Goal: Find specific page/section: Find specific page/section

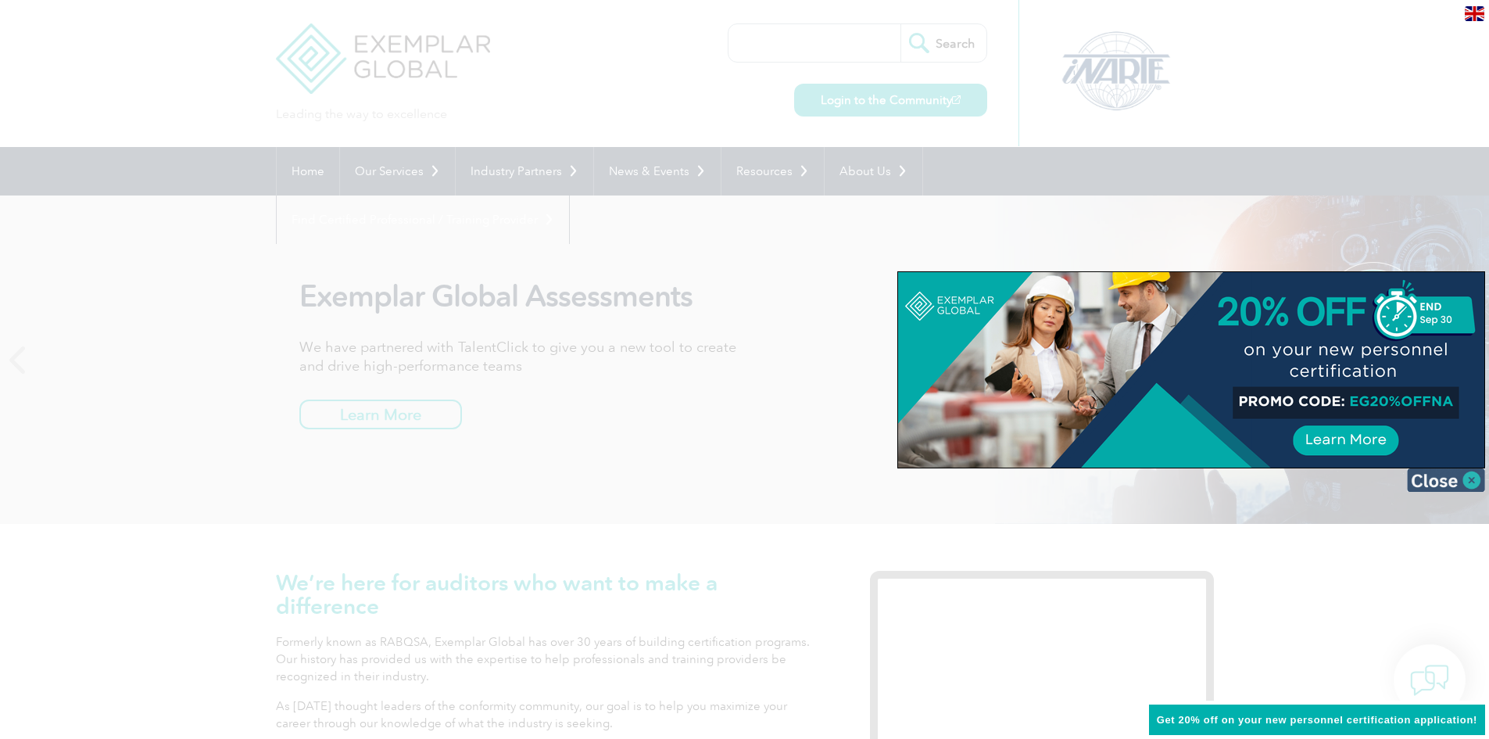
click at [1468, 479] on img at bounding box center [1446, 479] width 78 height 23
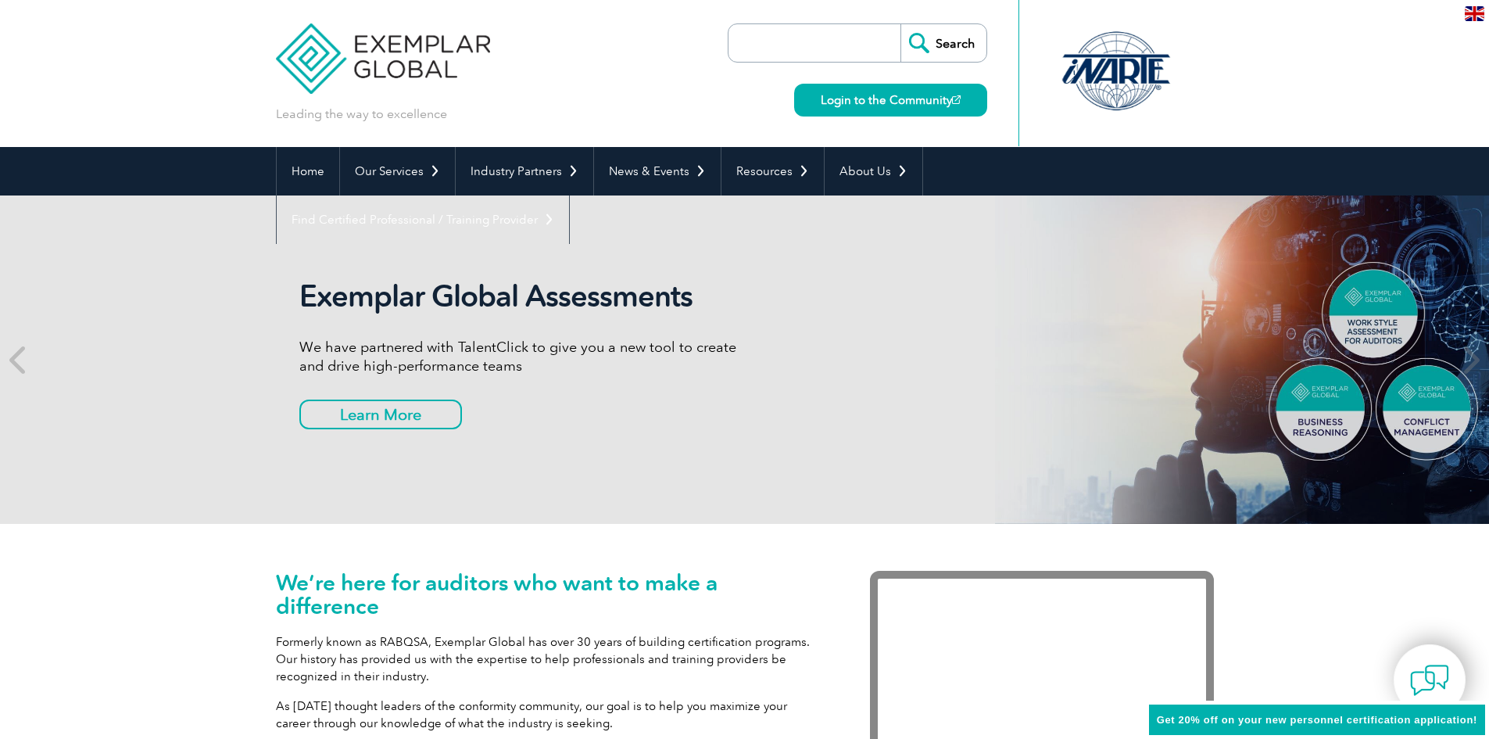
click at [803, 54] on input "search" at bounding box center [818, 43] width 164 height 38
type input "17025"
click at [956, 37] on input "Search" at bounding box center [943, 43] width 86 height 38
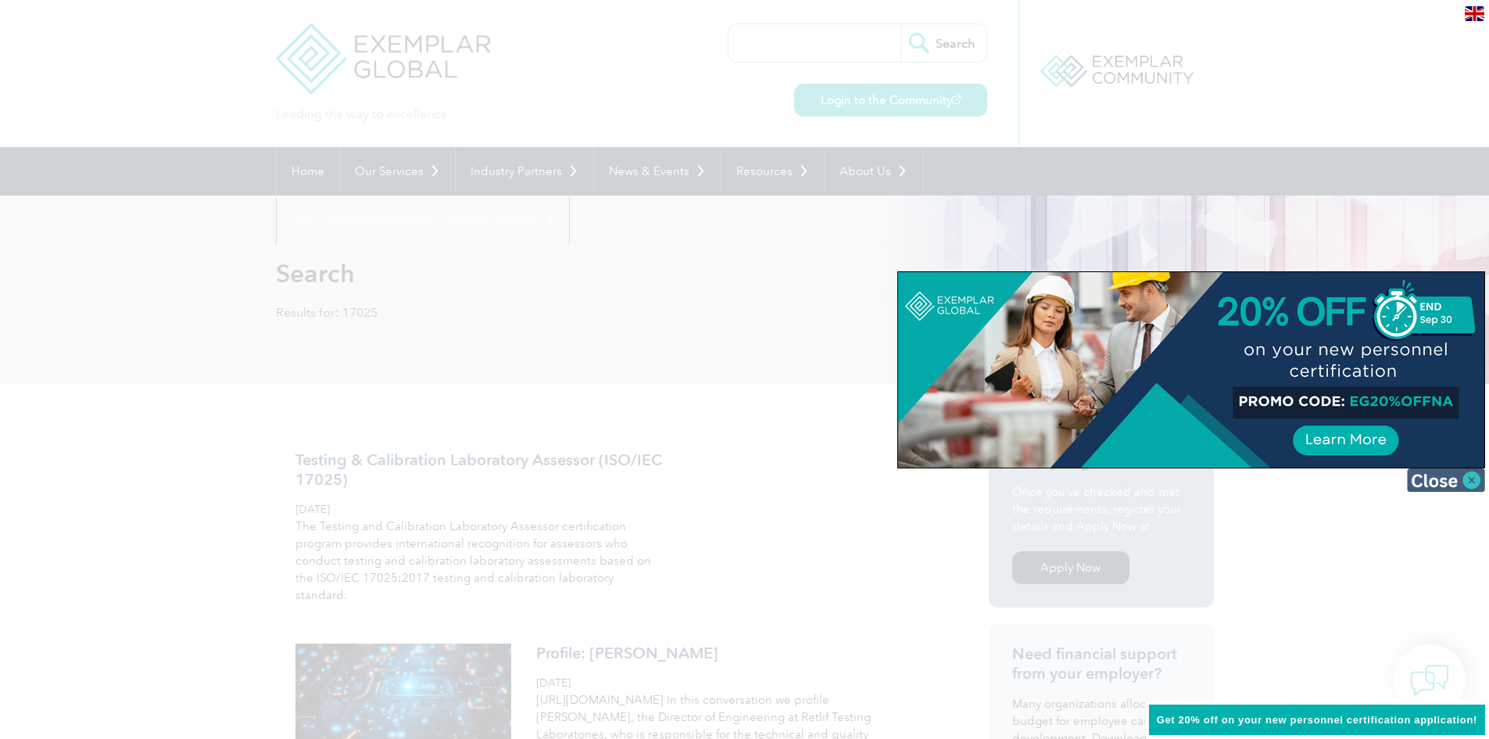
click at [1467, 481] on img at bounding box center [1446, 479] width 78 height 23
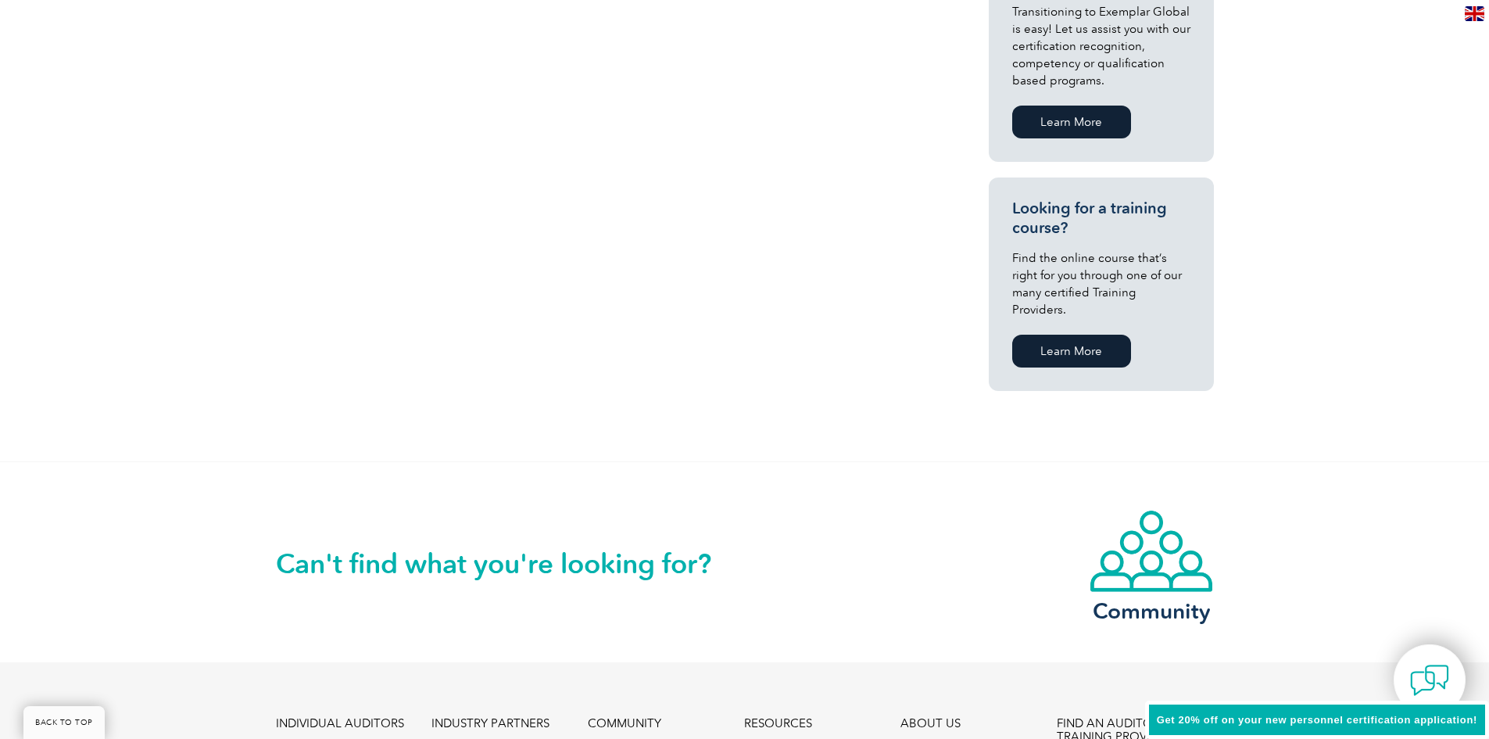
scroll to position [938, 0]
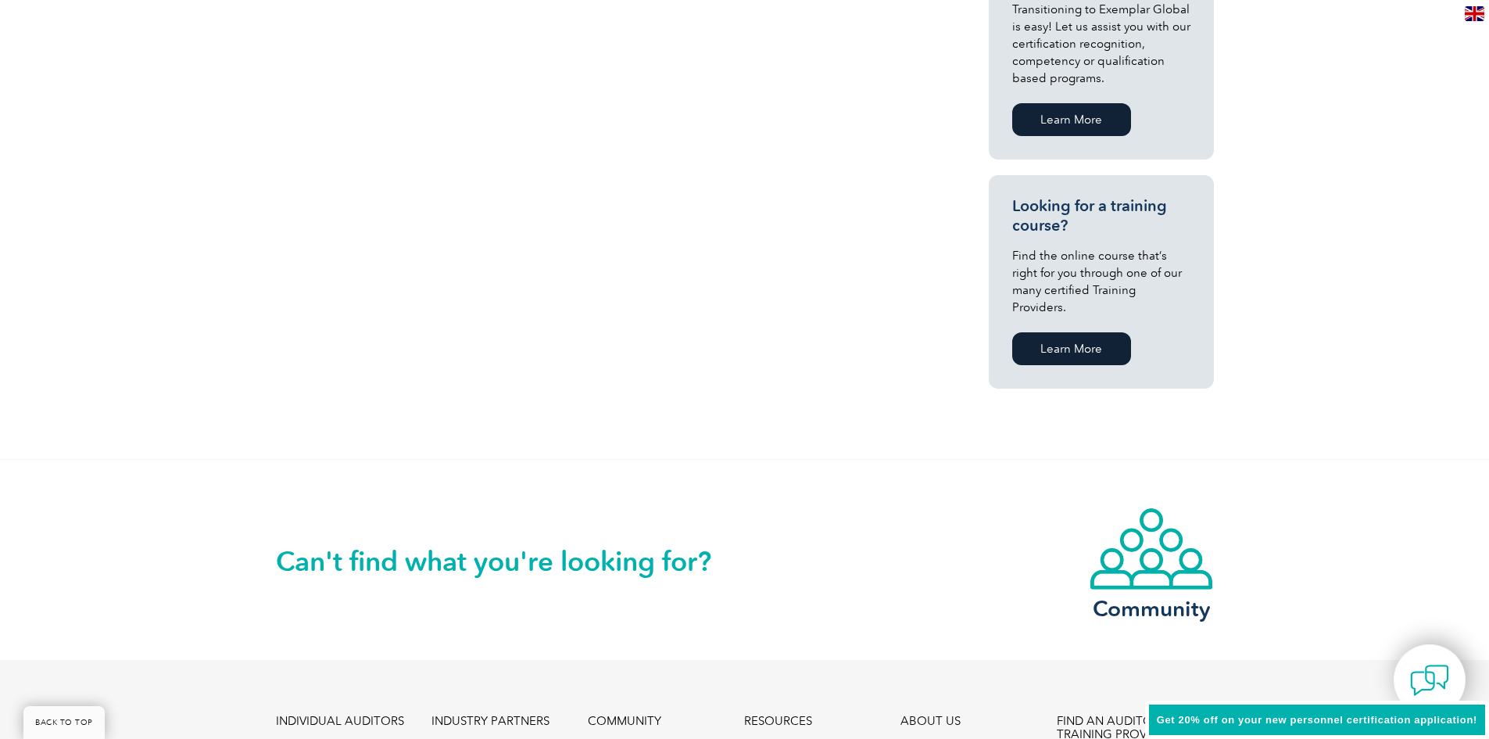
click at [1076, 332] on link "Learn More" at bounding box center [1071, 348] width 119 height 33
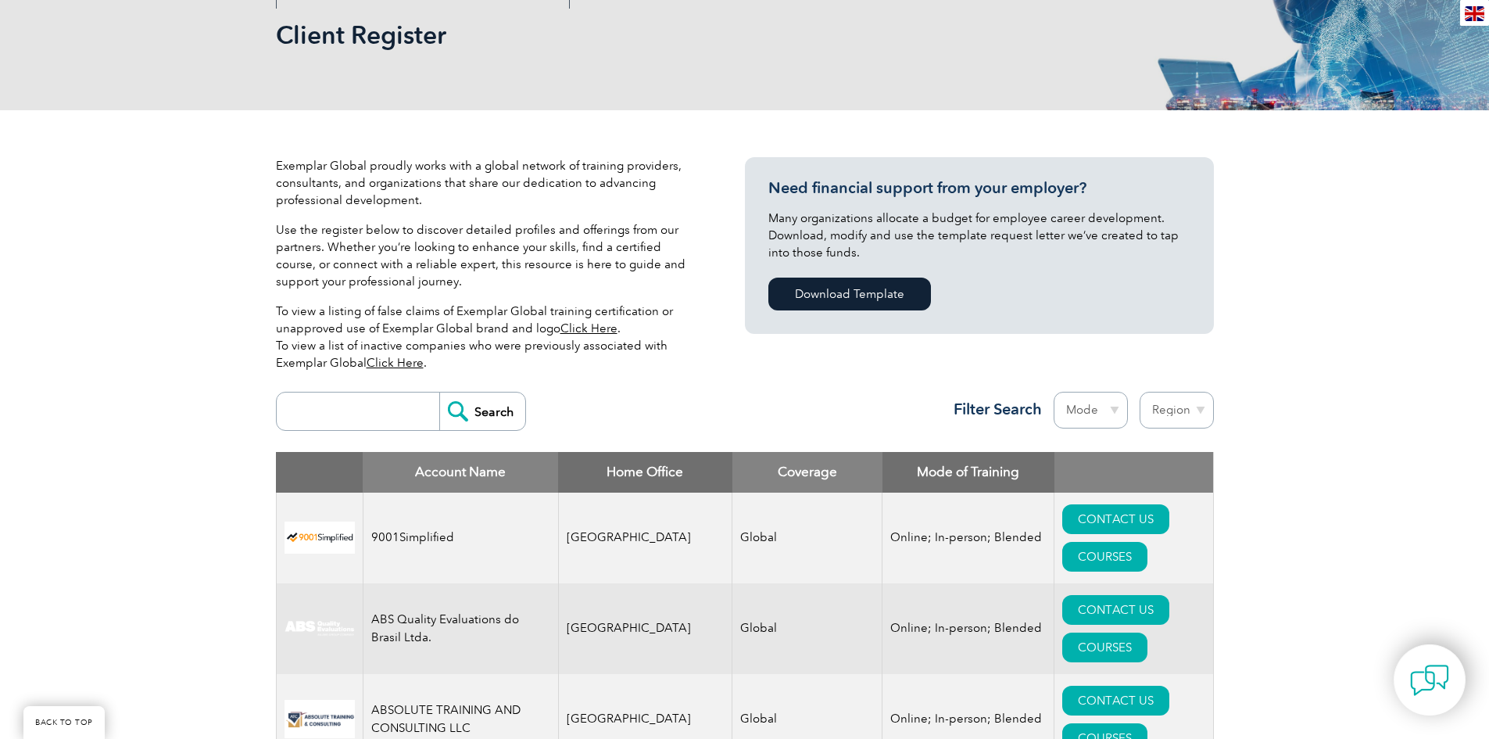
scroll to position [234, 0]
click at [363, 415] on input "search" at bounding box center [361, 412] width 155 height 38
type input "17025"
click at [502, 406] on input "Search" at bounding box center [482, 412] width 86 height 38
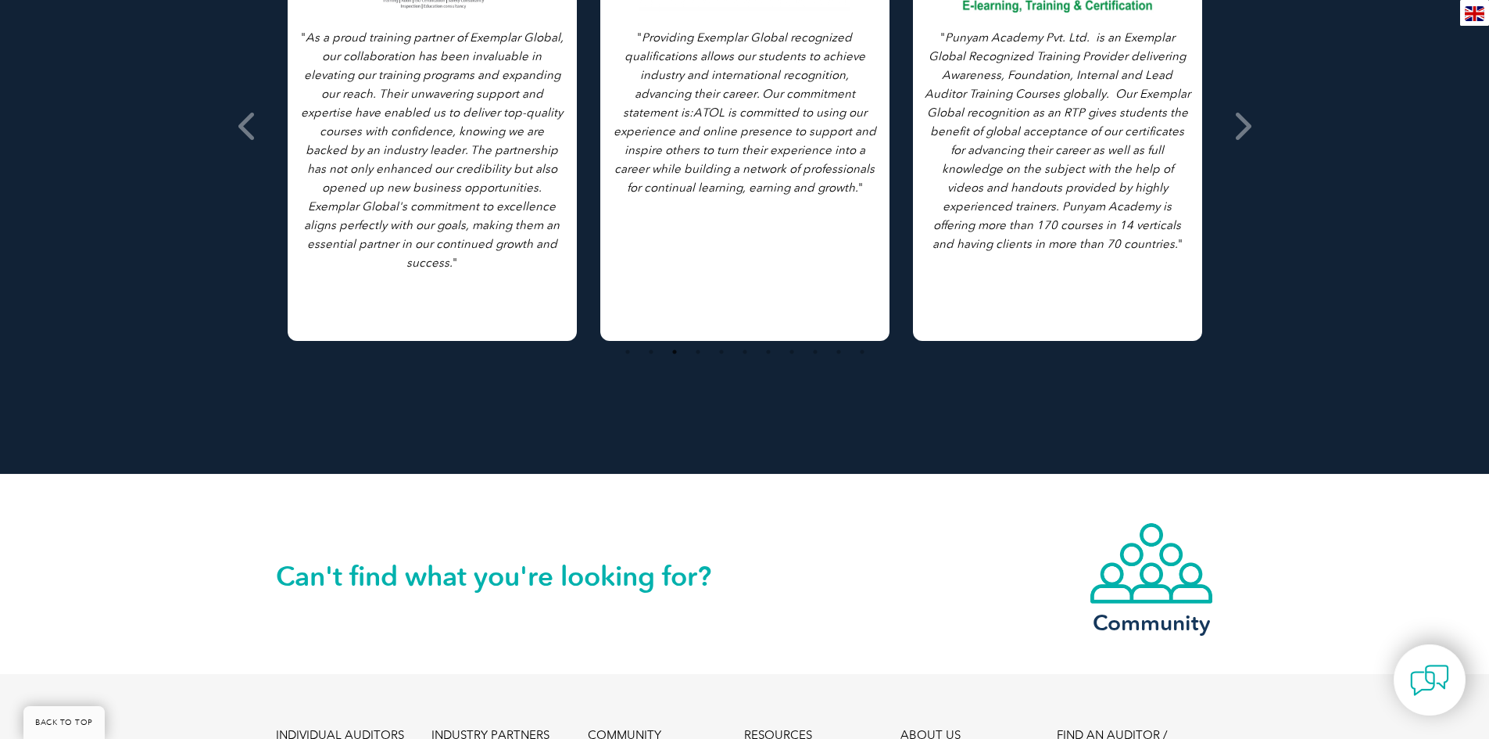
scroll to position [1467, 0]
